Goal: Task Accomplishment & Management: Manage account settings

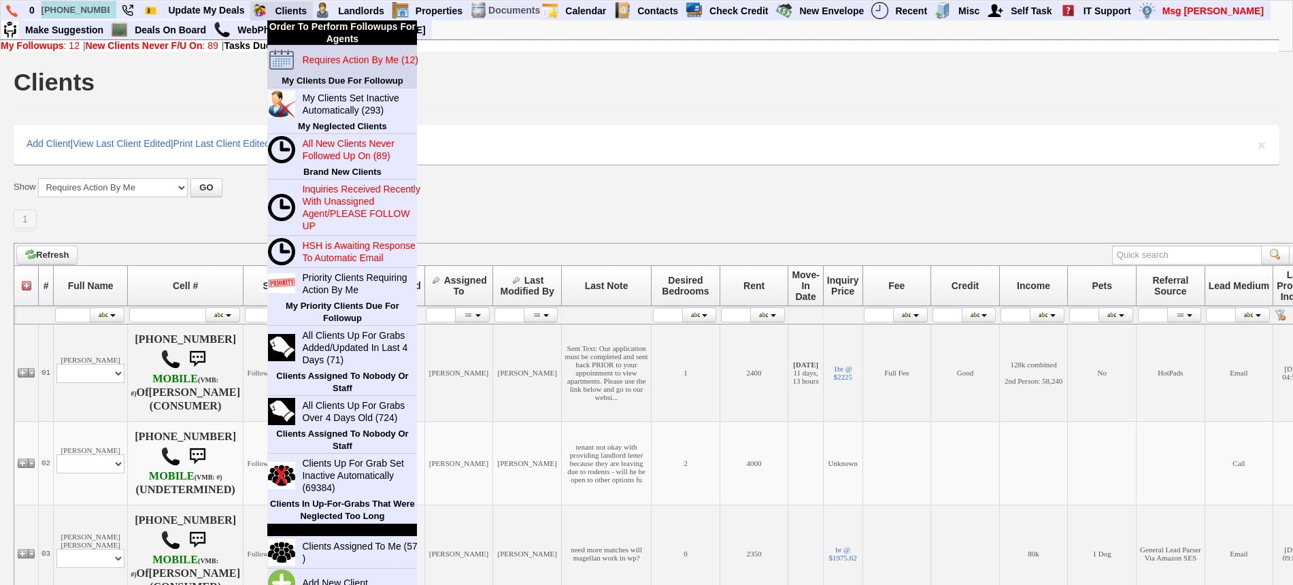
click at [325, 57] on blink "Requires Action By Me (12)" at bounding box center [360, 59] width 116 height 11
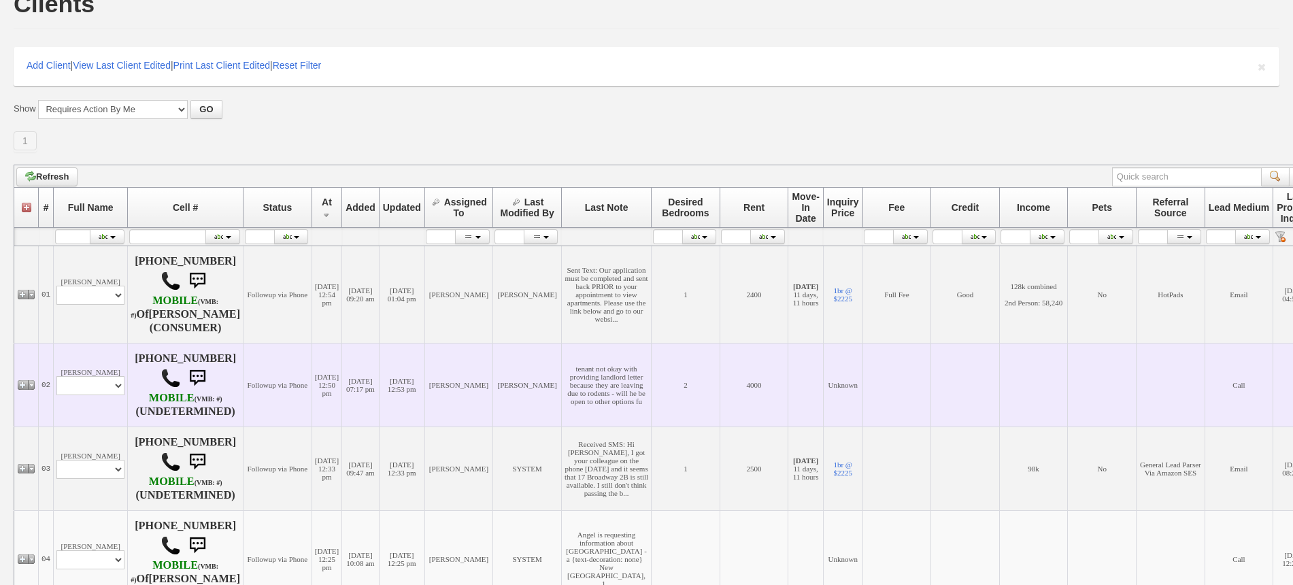
scroll to position [170, 0]
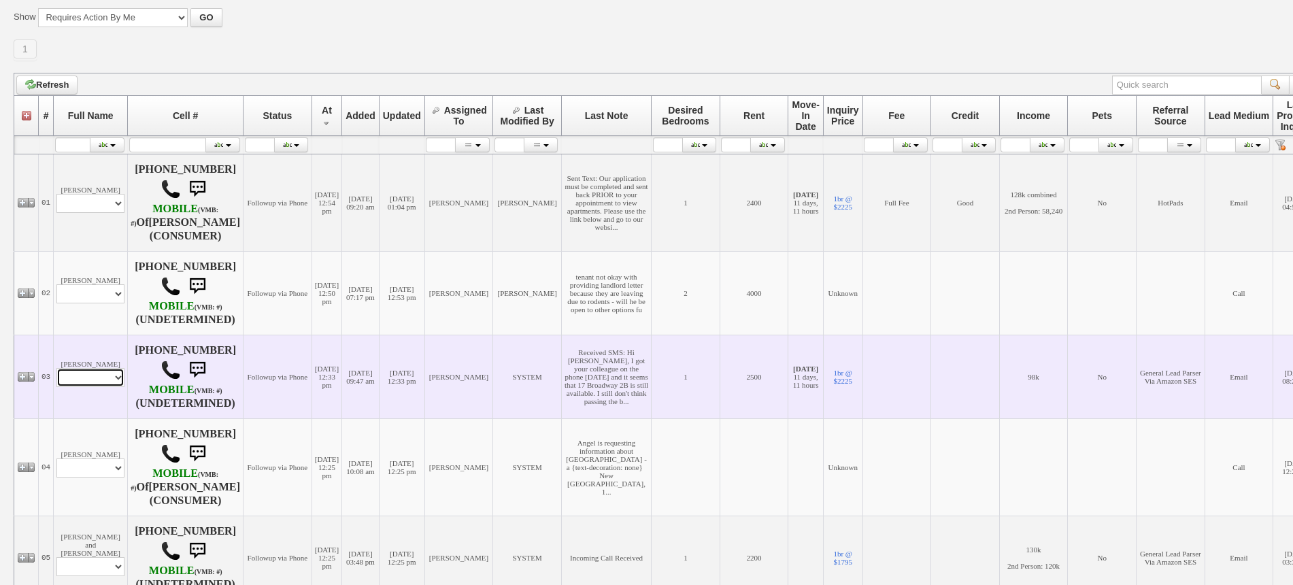
click at [95, 380] on select "Profile Edit Print Email Externally (Will Not Be Tracked In CRM) Closed Deals" at bounding box center [90, 377] width 68 height 19
select select "ChangeURL,/crm/custom/edit_client_form.php?redirect=%2Fcrm%2Fclients.php&id=165…"
click at [56, 372] on select "Profile Edit Print Email Externally (Will Not Be Tracked In CRM) Closed Deals" at bounding box center [90, 377] width 68 height 19
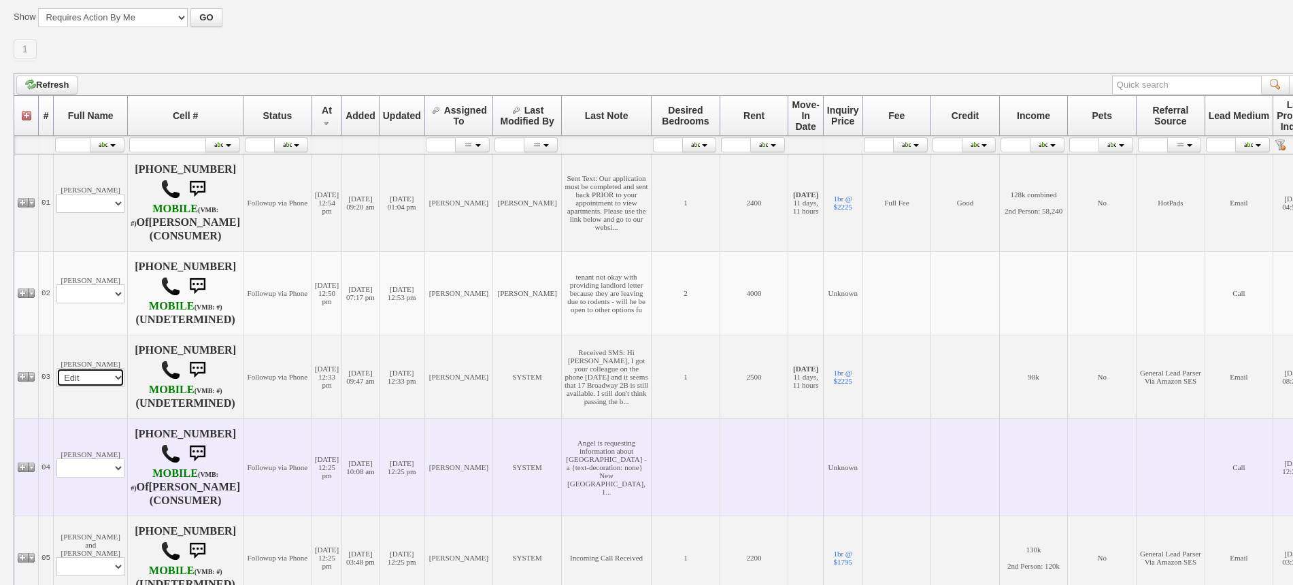
select select
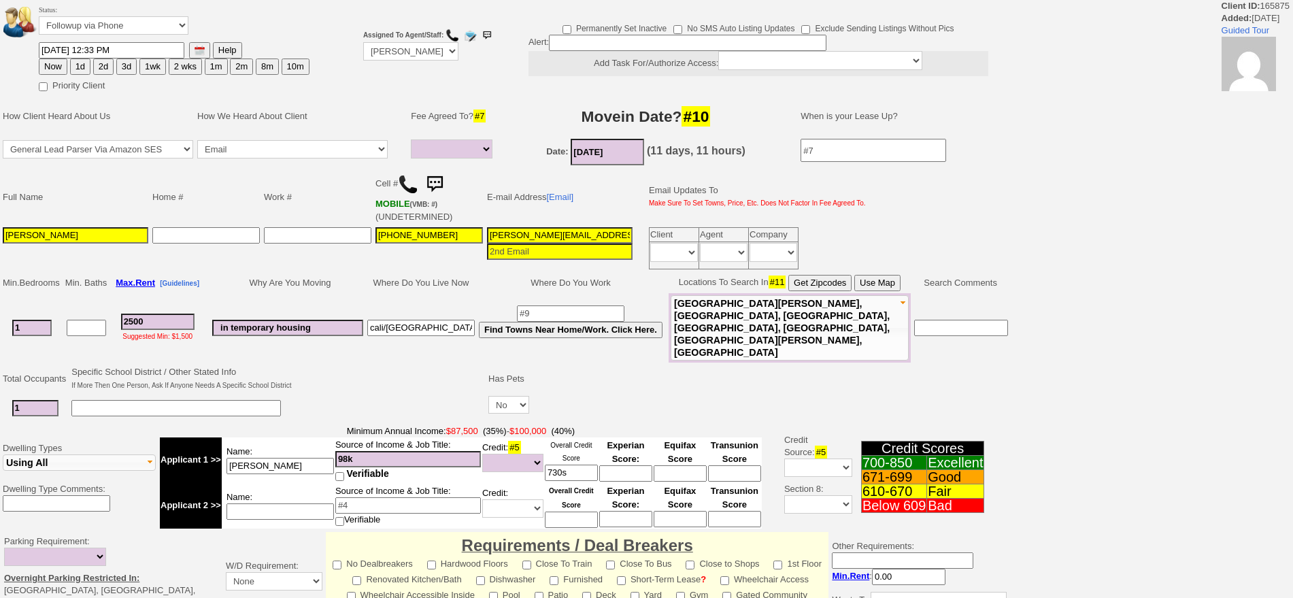
select select
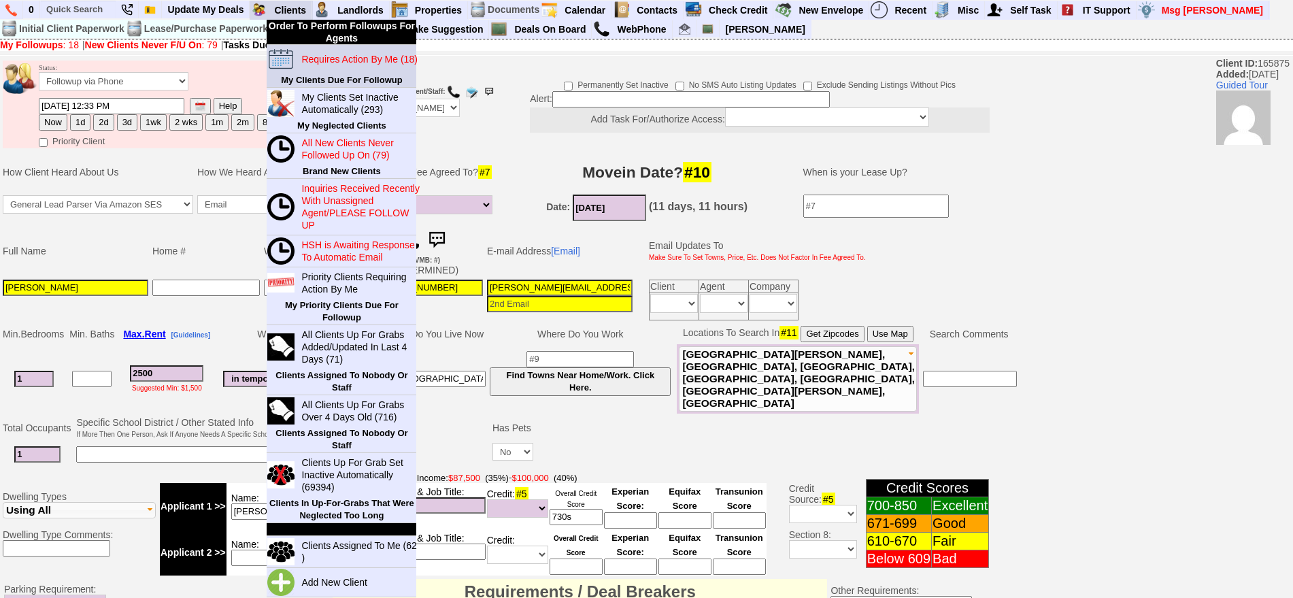
click at [327, 54] on blink "Requires Action By Me (18)" at bounding box center [359, 59] width 116 height 11
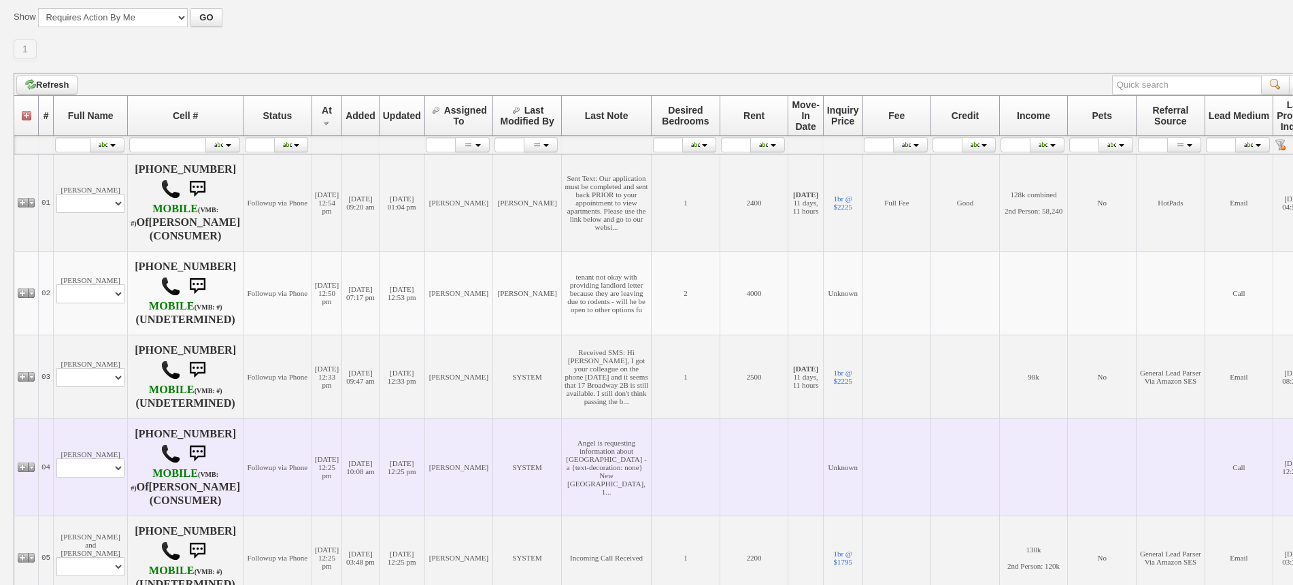
scroll to position [340, 0]
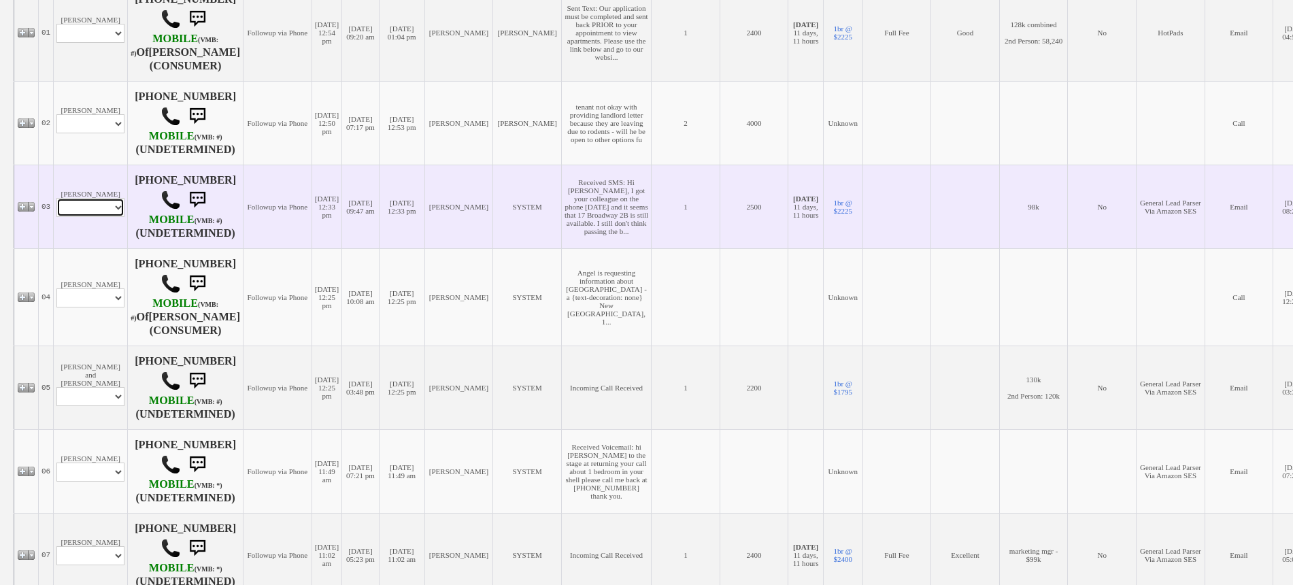
click at [90, 215] on select "Profile Edit Print Email Externally (Will Not Be Tracked In CRM) Closed Deals" at bounding box center [90, 207] width 68 height 19
select select "ChangeURL,/crm/custom/edit_client_form.php?redirect=%2Fcrm%2Fclients.php&id=165…"
click at [56, 202] on select "Profile Edit Print Email Externally (Will Not Be Tracked In CRM) Closed Deals" at bounding box center [90, 207] width 68 height 19
select select
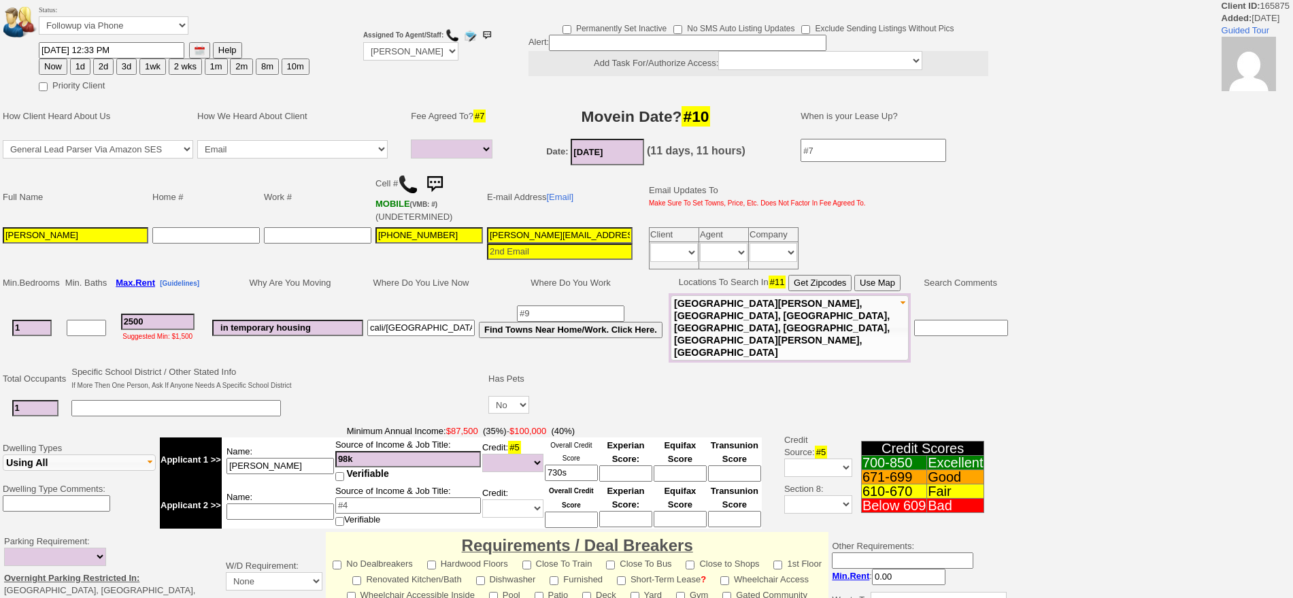
select select
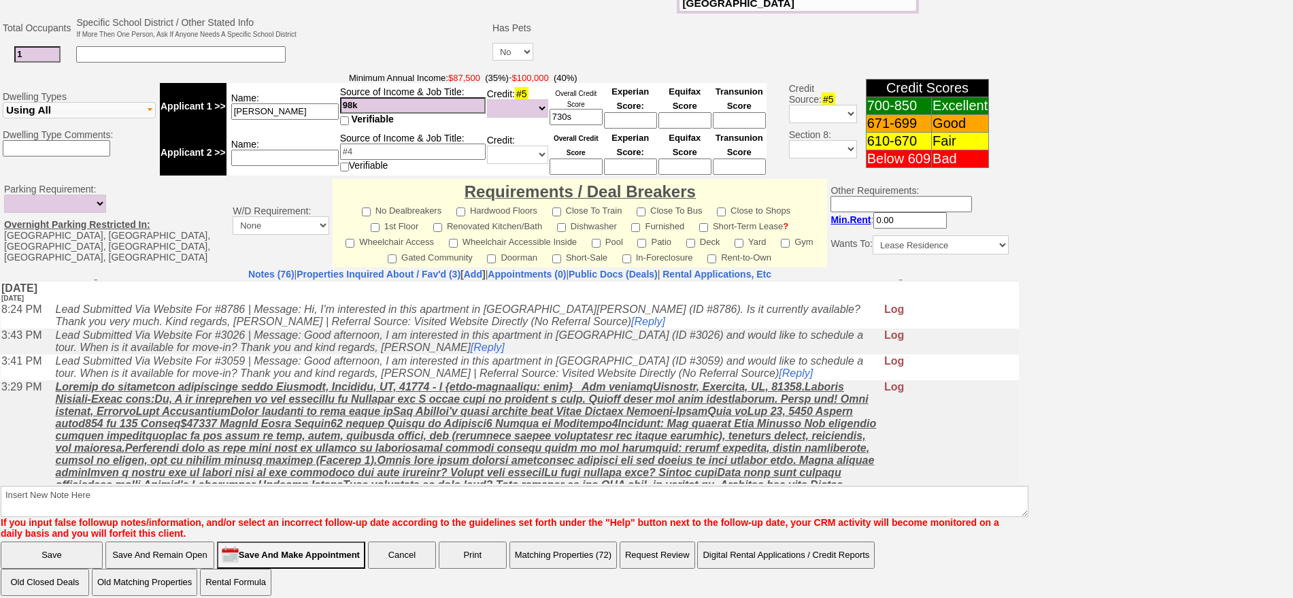
scroll to position [733, 0]
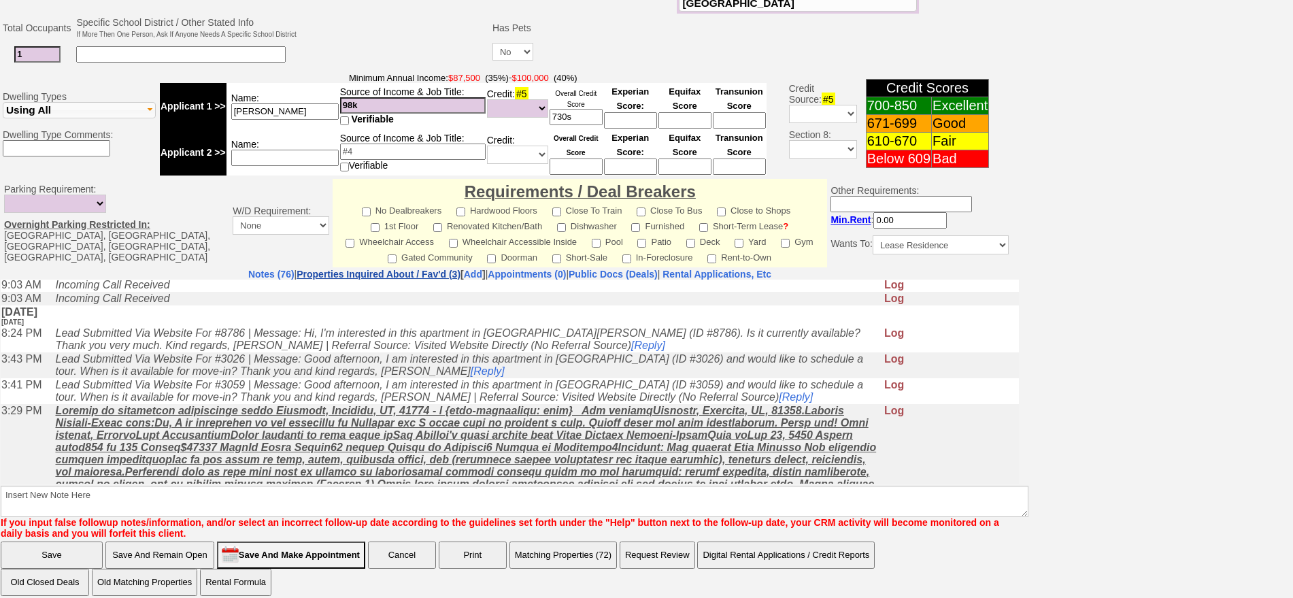
click at [377, 269] on link "Properties Inquired About / Fav'd (3)" at bounding box center [378, 274] width 164 height 11
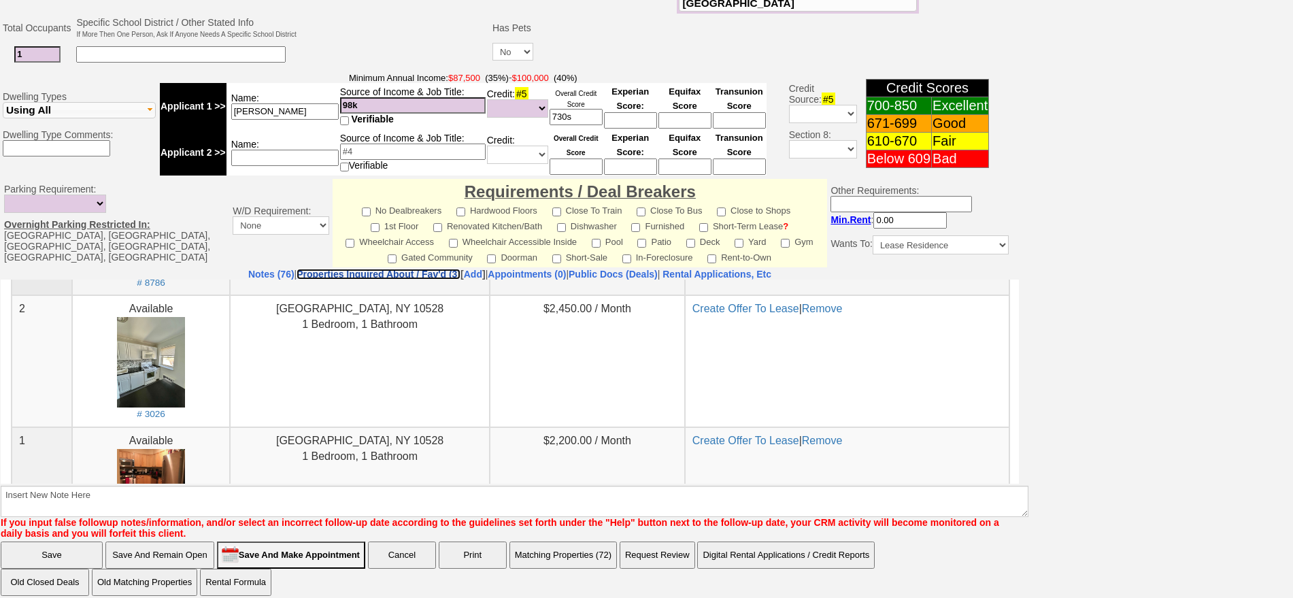
scroll to position [190, 0]
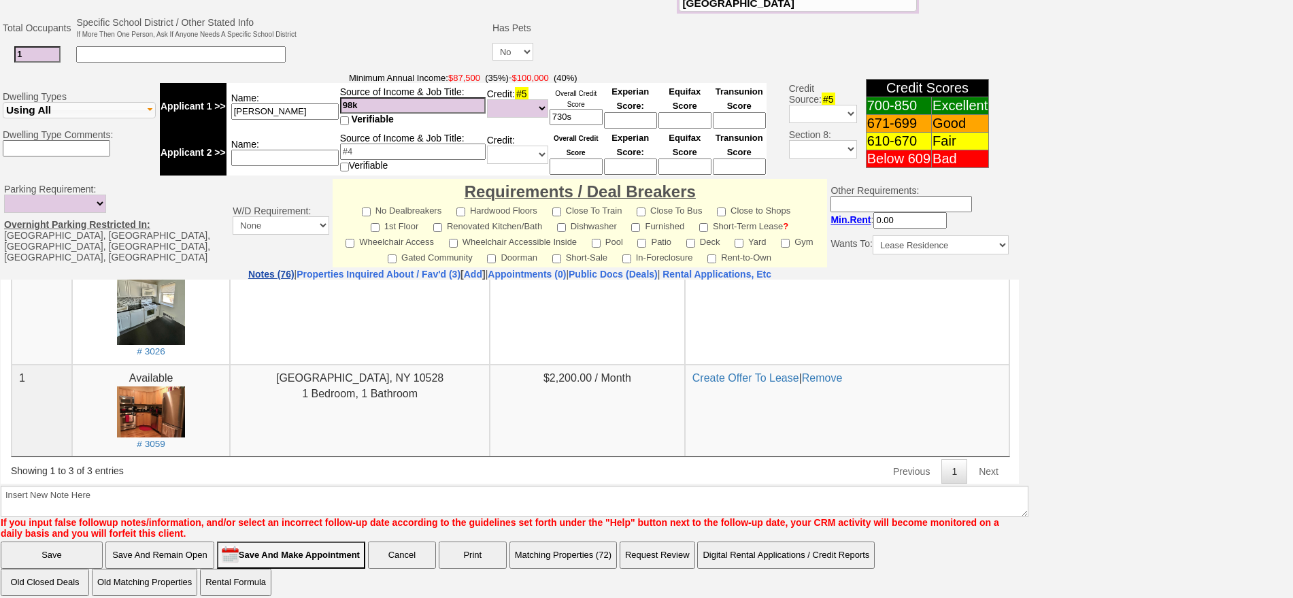
click at [248, 269] on link "Notes (76)" at bounding box center [271, 274] width 46 height 11
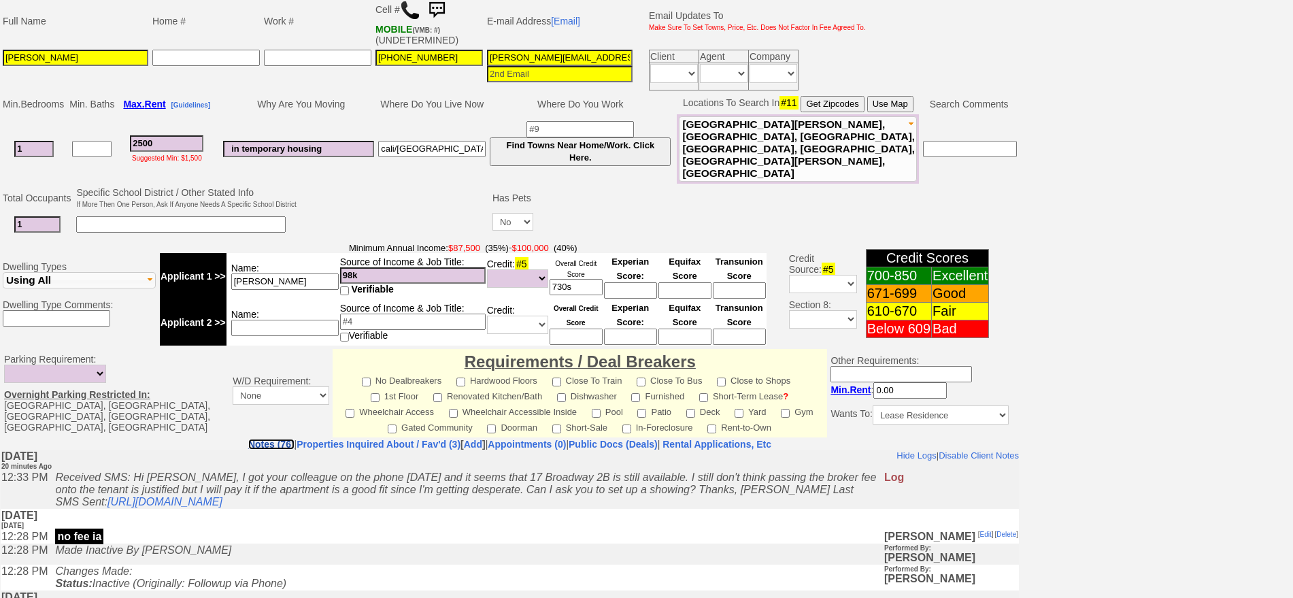
scroll to position [0, 0]
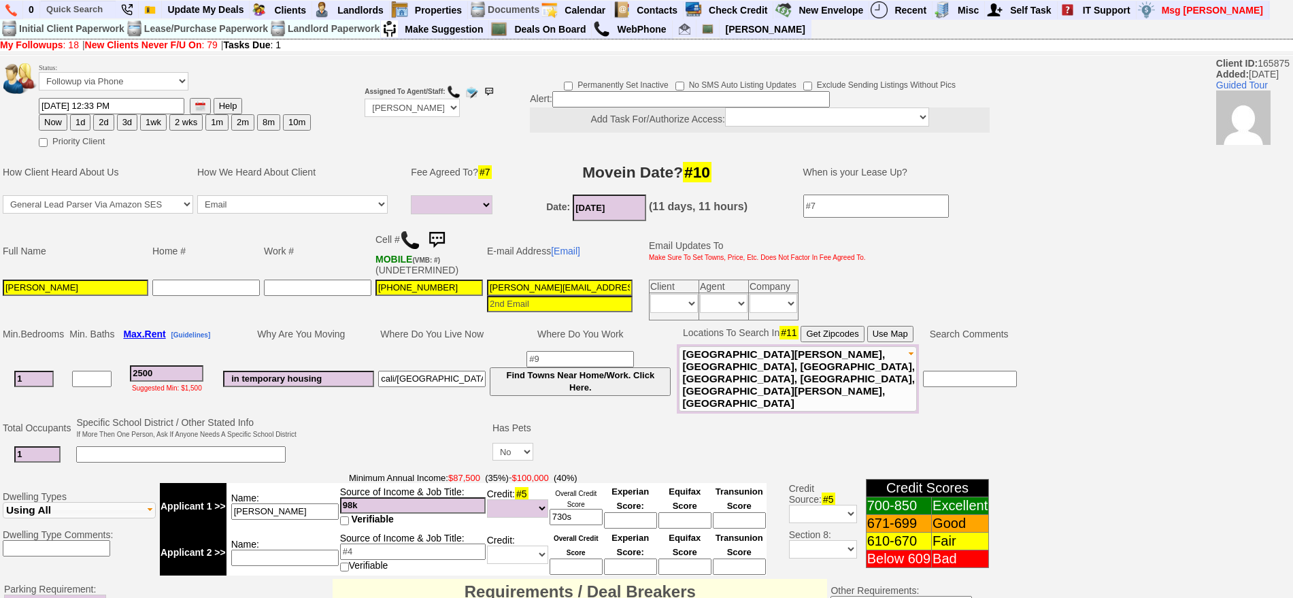
click at [437, 241] on img at bounding box center [436, 239] width 27 height 27
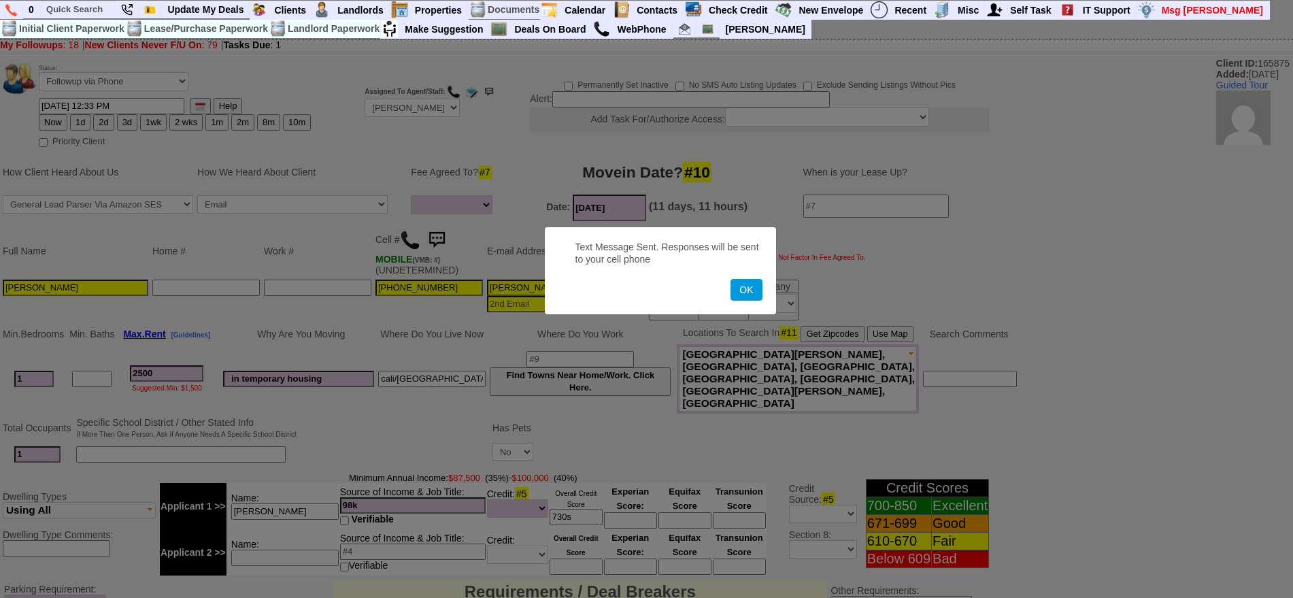
click at [730, 279] on button "OK" at bounding box center [745, 290] width 31 height 22
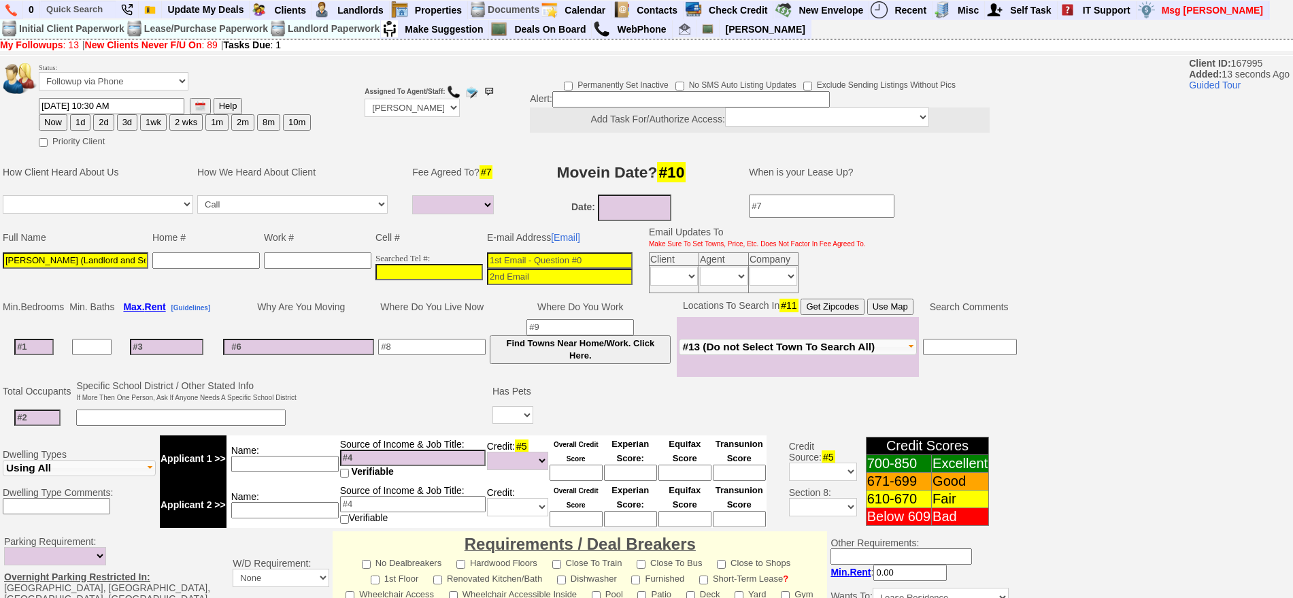
select select
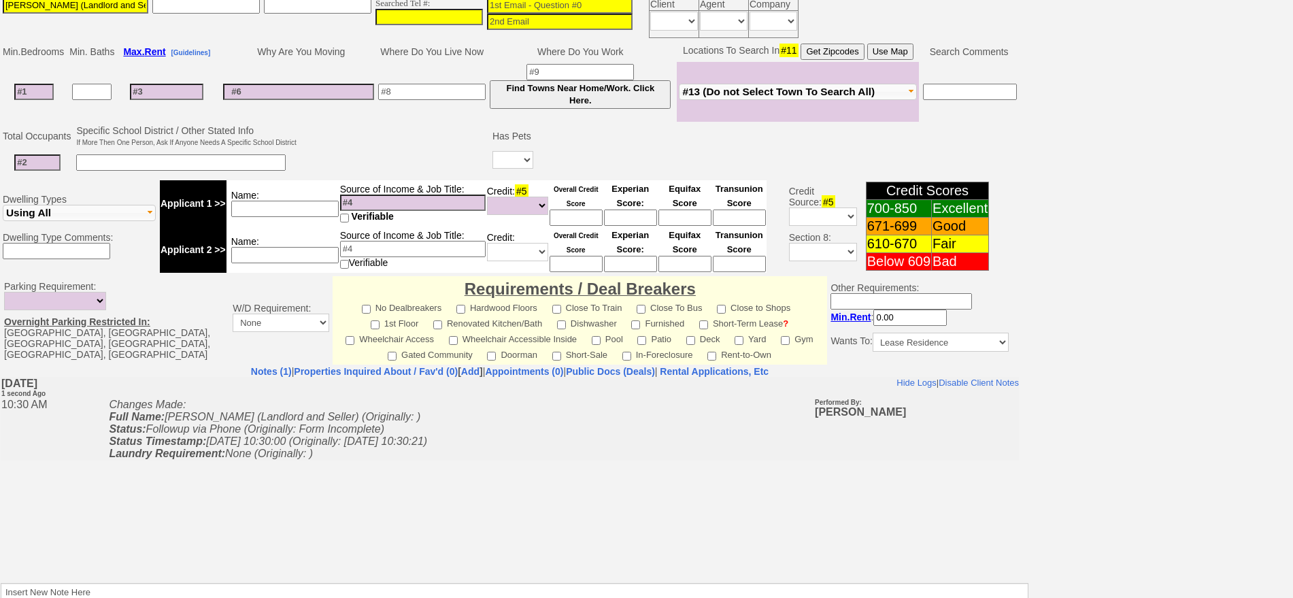
click at [320, 446] on icon "Changes Made: Full Name: Daniel Carillo (Landlord and Seller) (Originally: ) St…" at bounding box center [268, 428] width 318 height 61
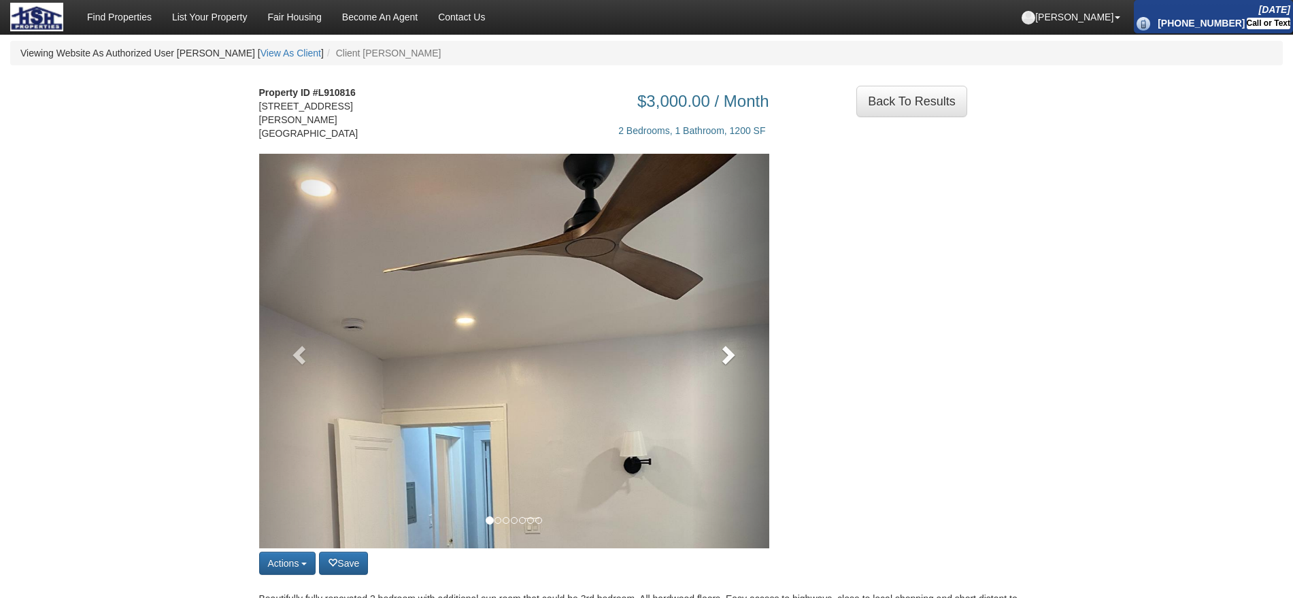
click at [736, 334] on link at bounding box center [730, 351] width 77 height 394
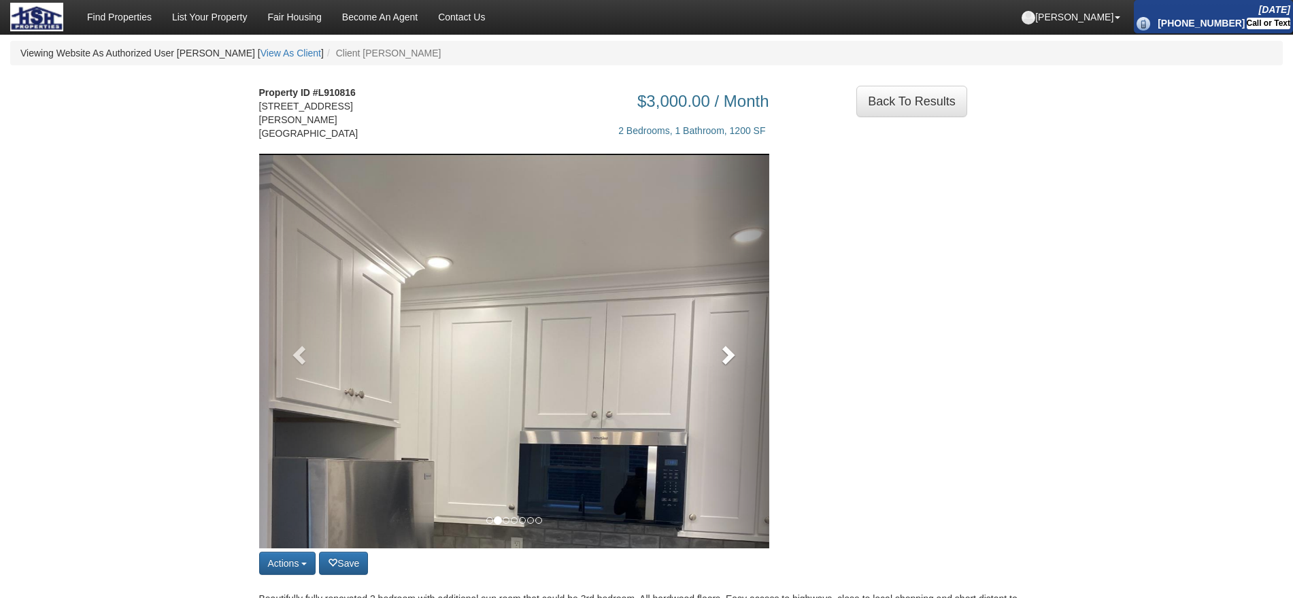
click at [734, 344] on span at bounding box center [727, 354] width 20 height 20
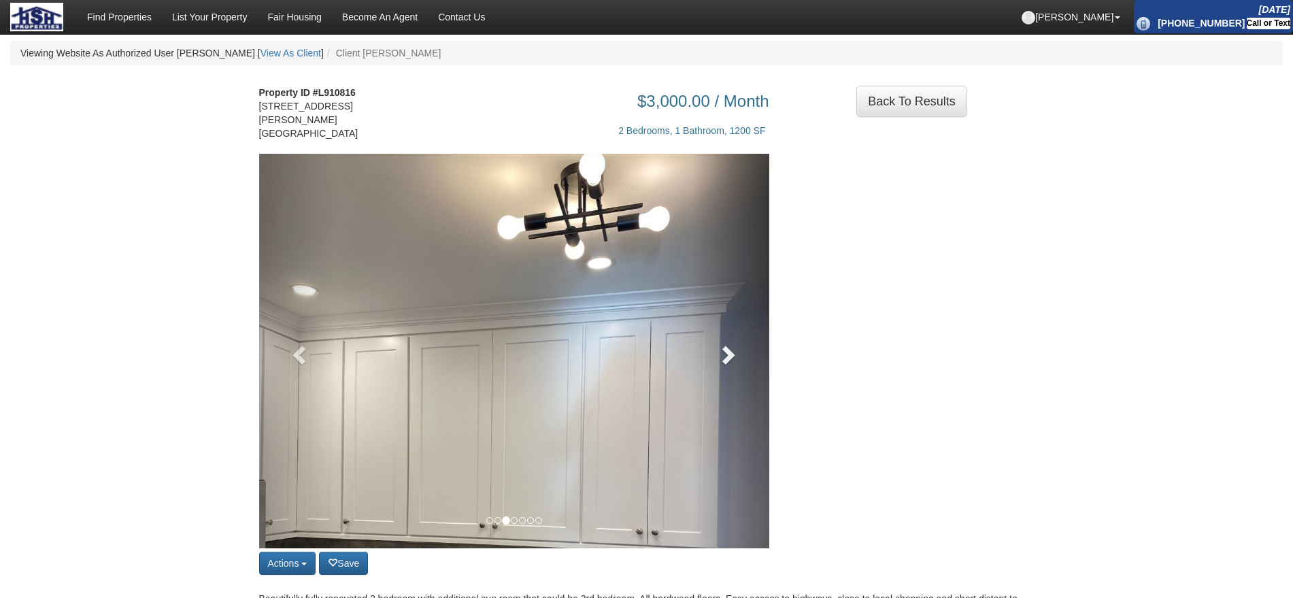
click at [734, 344] on span at bounding box center [727, 354] width 20 height 20
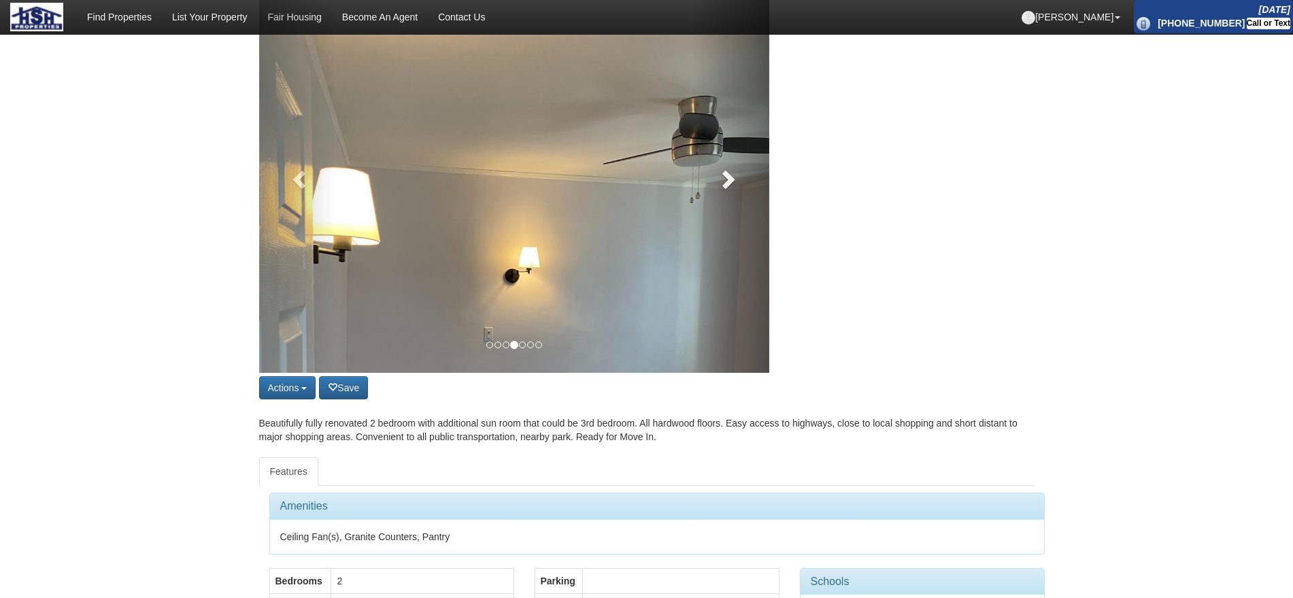
scroll to position [170, 0]
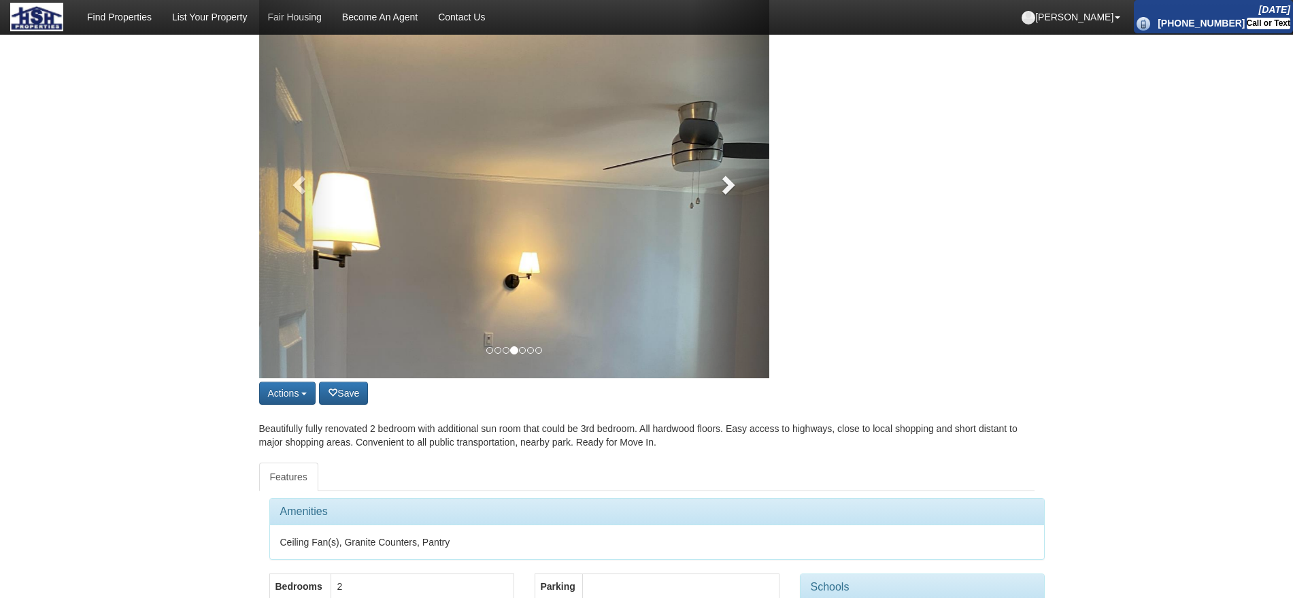
click at [739, 226] on link at bounding box center [730, 181] width 77 height 394
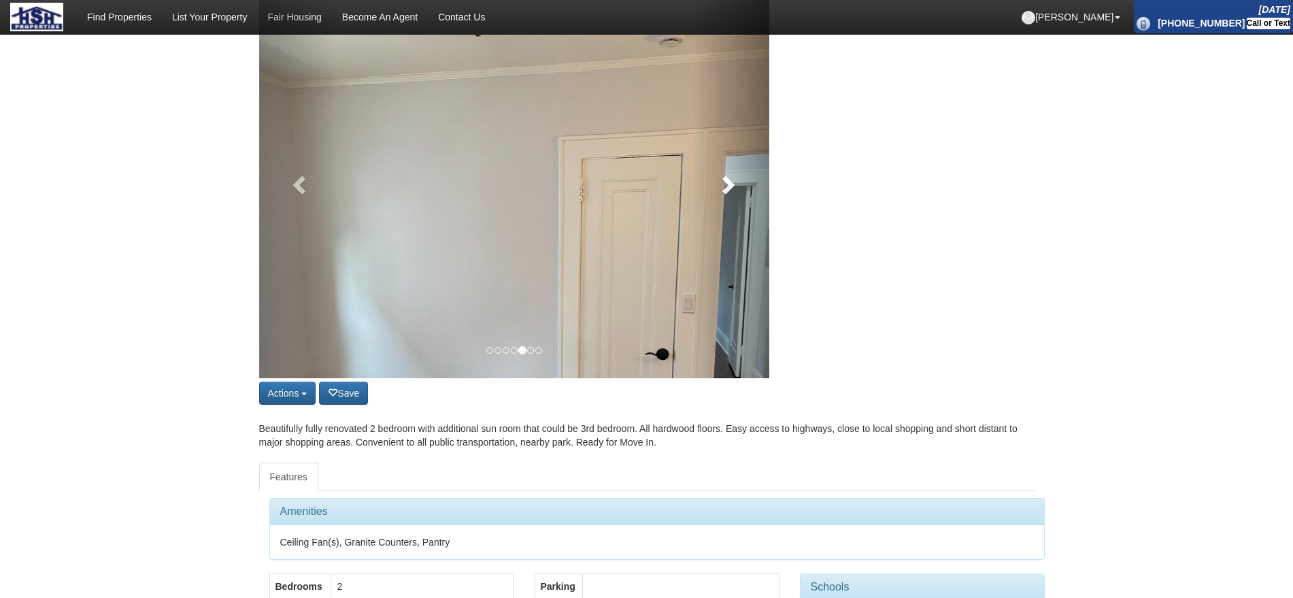
click at [739, 226] on link at bounding box center [730, 181] width 77 height 394
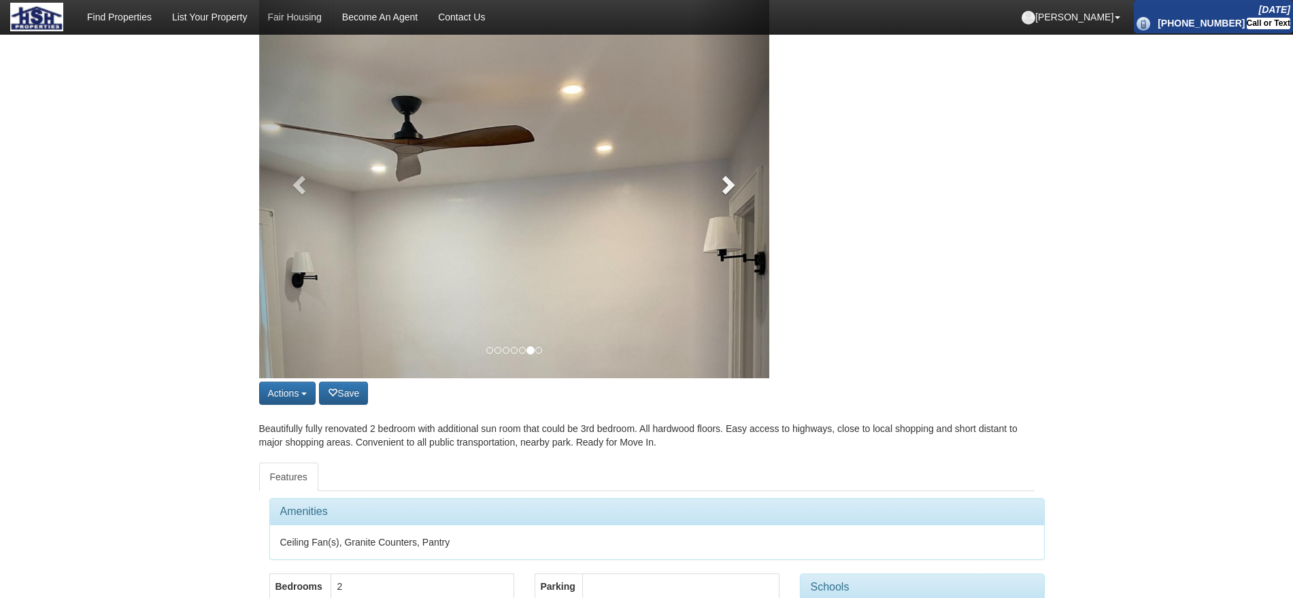
click at [739, 226] on link at bounding box center [730, 181] width 77 height 394
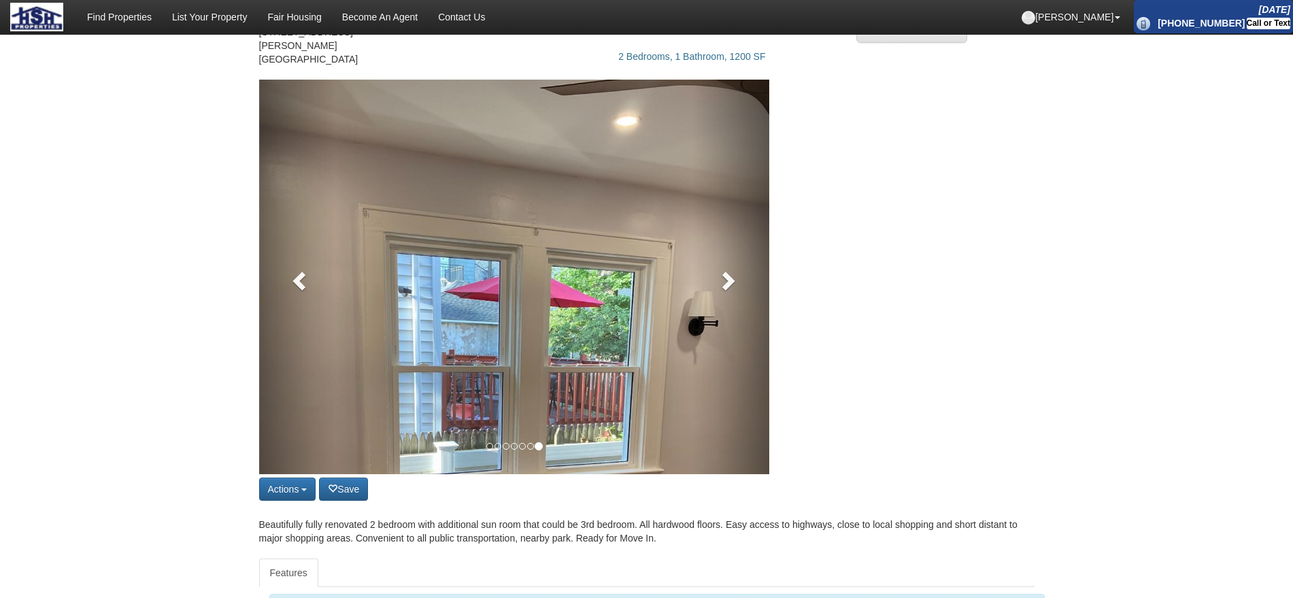
scroll to position [0, 0]
